Goal: Contribute content: Add original content to the website for others to see

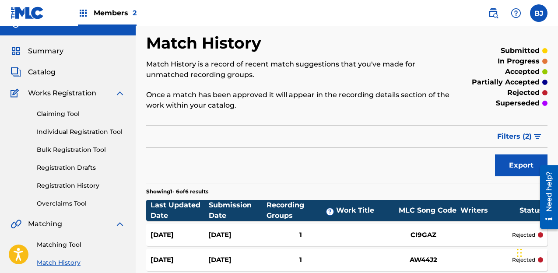
scroll to position [15, 0]
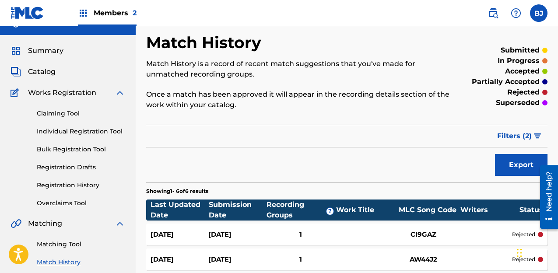
click at [67, 152] on link "Bulk Registration Tool" at bounding box center [81, 149] width 88 height 9
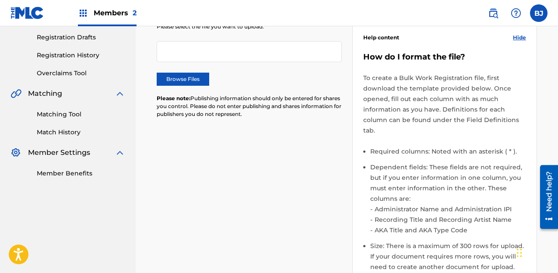
scroll to position [67, 0]
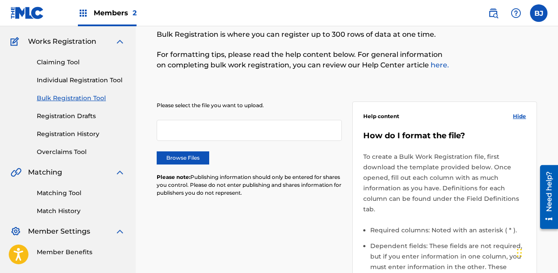
click at [190, 155] on label "Browse Files" at bounding box center [183, 157] width 53 height 13
click at [0, 0] on input "Browse Files" at bounding box center [0, 0] width 0 height 0
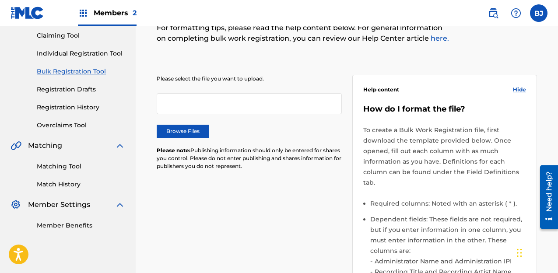
scroll to position [0, 0]
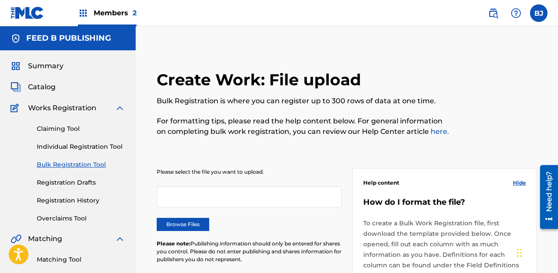
click at [186, 224] on label "Browse Files" at bounding box center [183, 224] width 53 height 13
click at [0, 0] on input "Browse Files" at bounding box center [0, 0] width 0 height 0
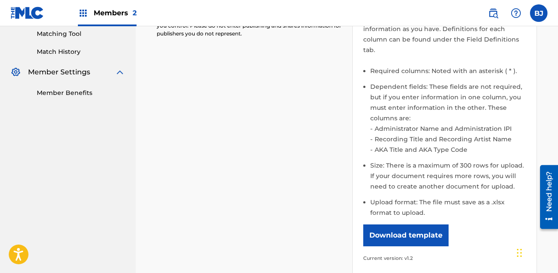
scroll to position [357, 0]
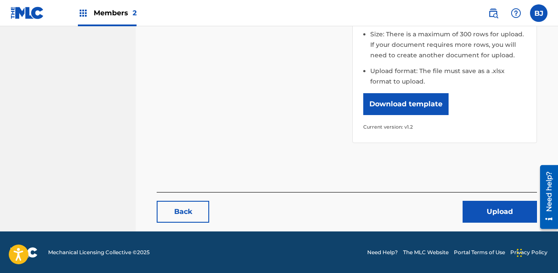
click at [506, 211] on button "Upload" at bounding box center [500, 212] width 74 height 22
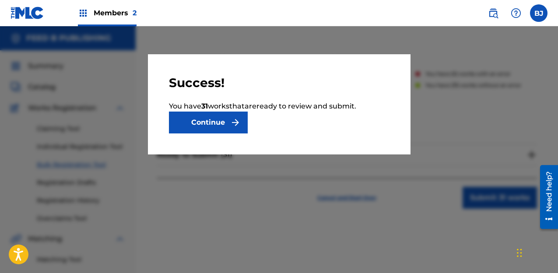
click at [217, 125] on button "Continue" at bounding box center [208, 123] width 79 height 22
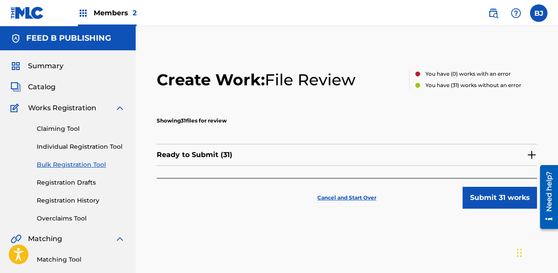
click at [218, 148] on div "Ready to Submit ( 31 )" at bounding box center [347, 155] width 380 height 22
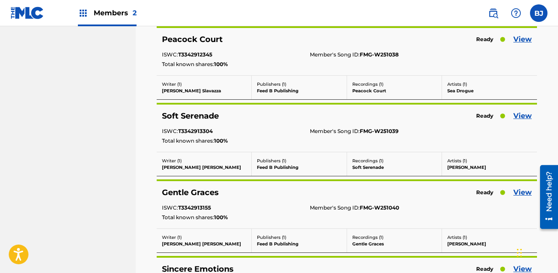
scroll to position [2361, 0]
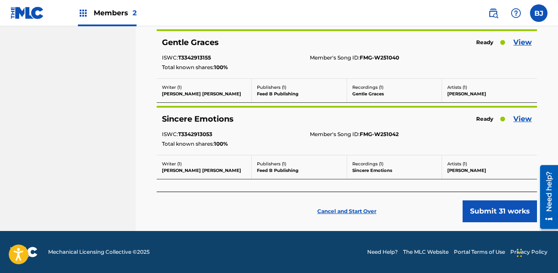
click at [485, 214] on button "Submit 31 works" at bounding box center [500, 211] width 74 height 22
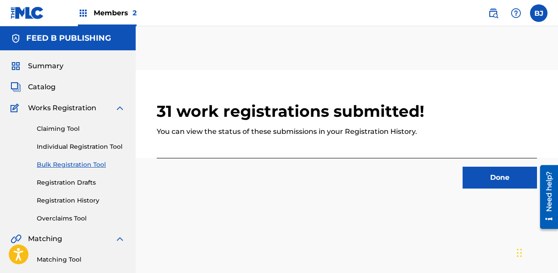
click at [510, 177] on button "Done" at bounding box center [500, 178] width 74 height 22
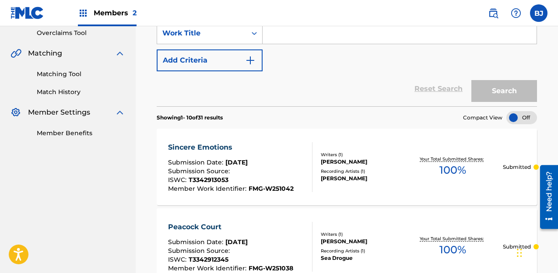
scroll to position [4, 0]
